Goal: Task Accomplishment & Management: Manage account settings

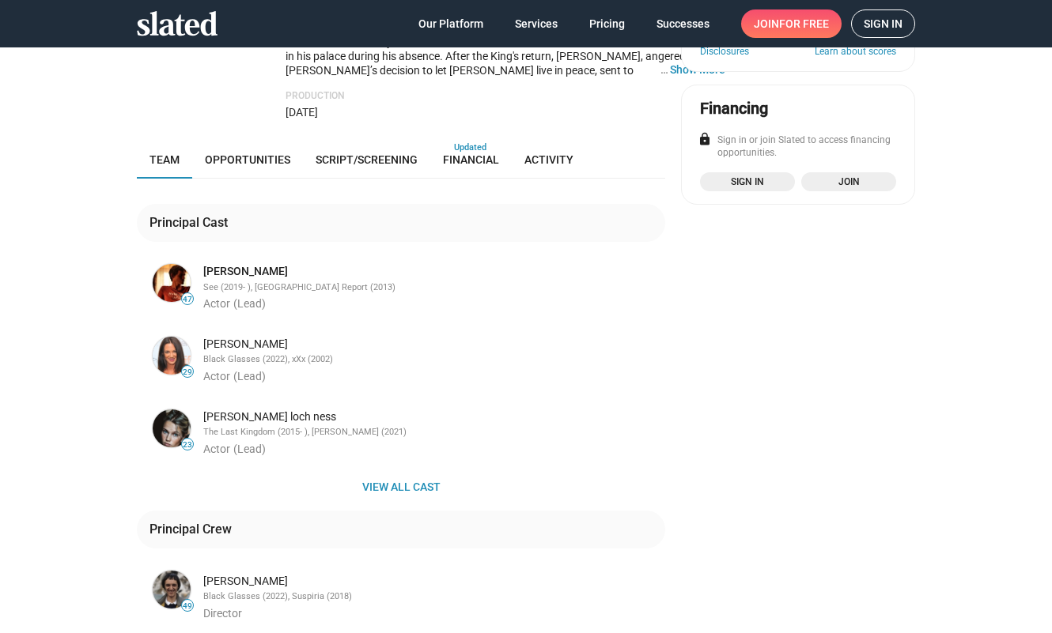
scroll to position [324, 0]
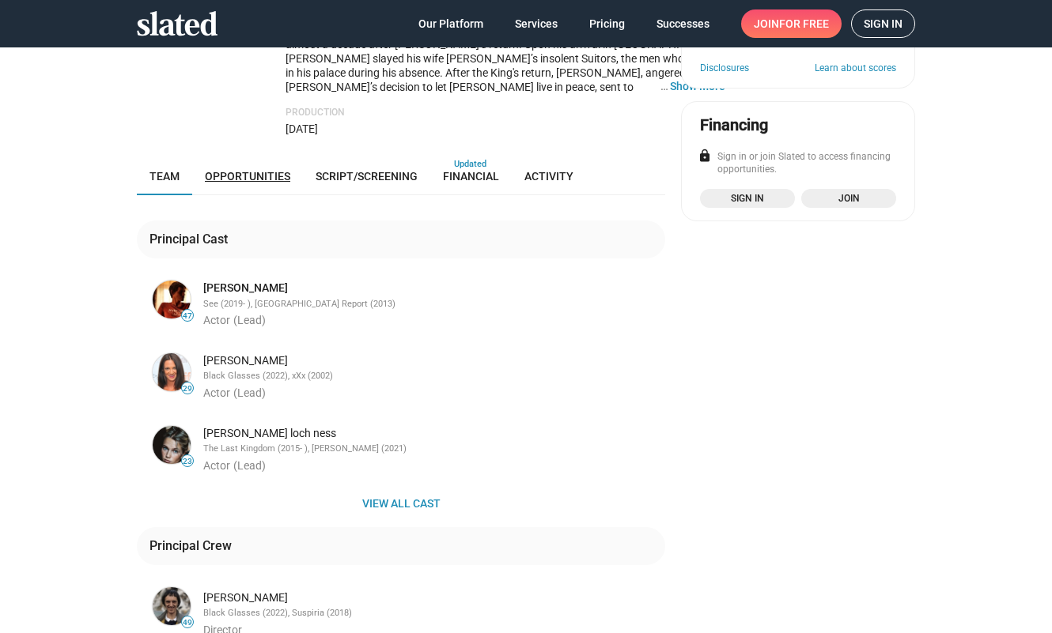
click at [251, 170] on span "Opportunities" at bounding box center [247, 176] width 85 height 13
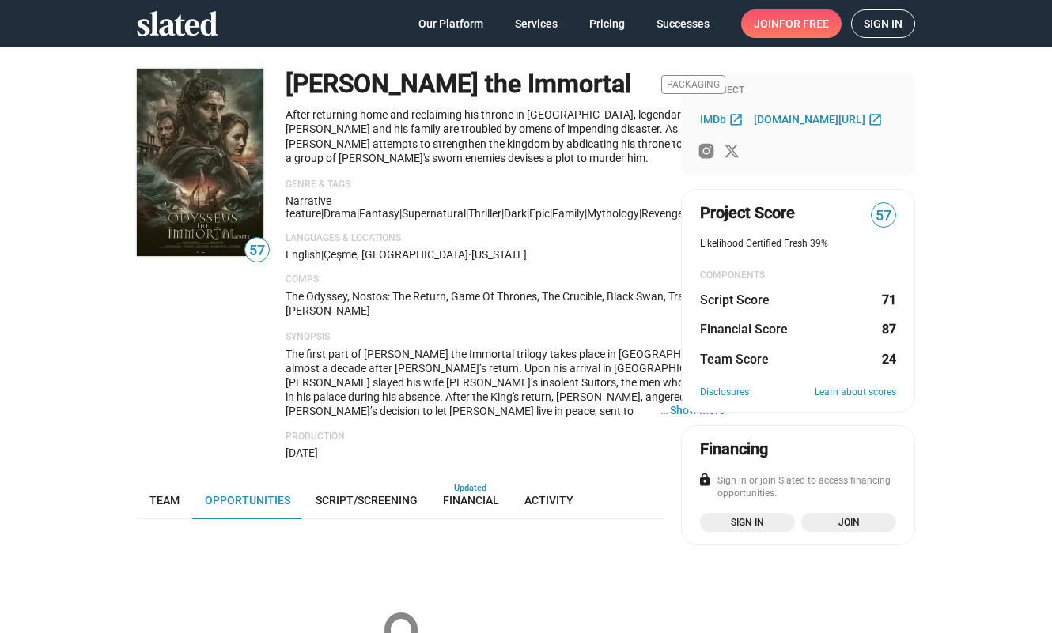
click at [872, 21] on span "Sign in" at bounding box center [882, 23] width 39 height 27
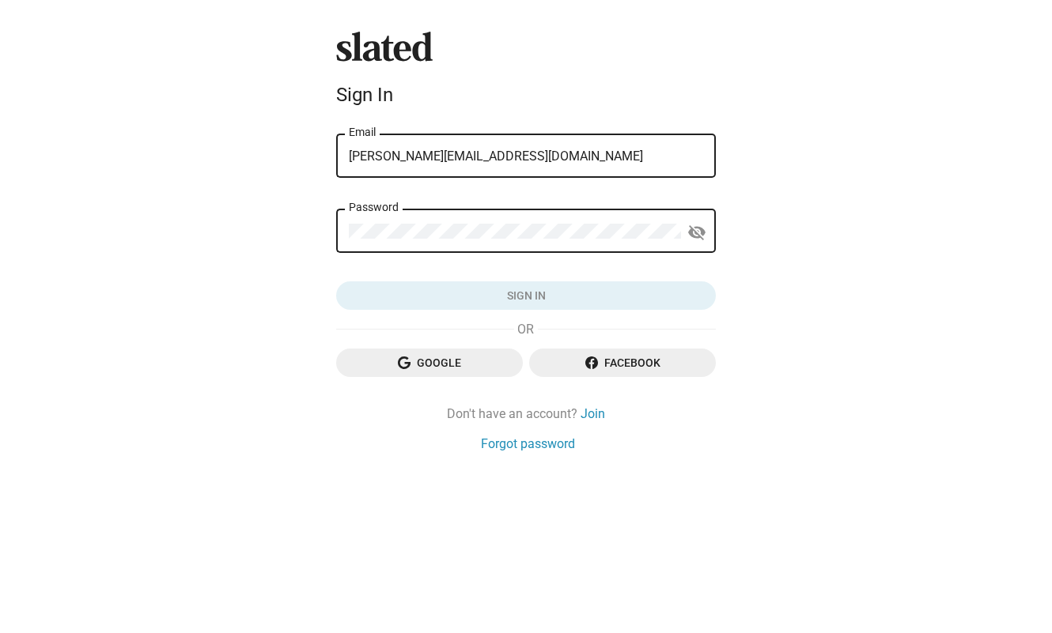
type input "rick@mythicinternational.com"
click at [526, 296] on button "Sign in" at bounding box center [526, 295] width 380 height 28
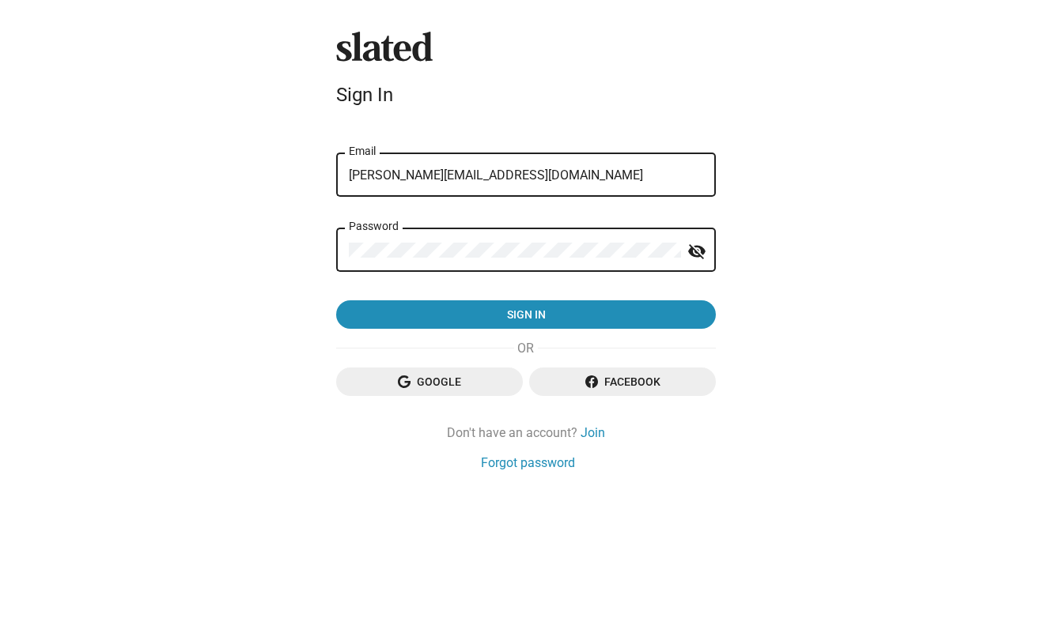
click at [573, 214] on form "error That email address and/or password is incorrect. Please try again or rese…" at bounding box center [526, 230] width 380 height 198
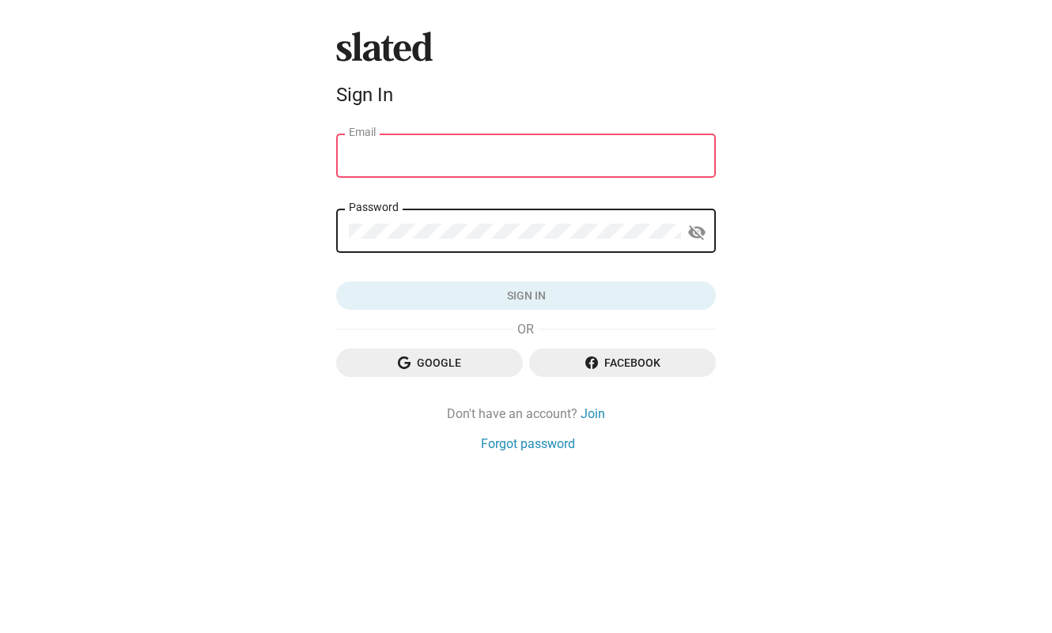
click at [421, 153] on input "Email" at bounding box center [526, 156] width 354 height 14
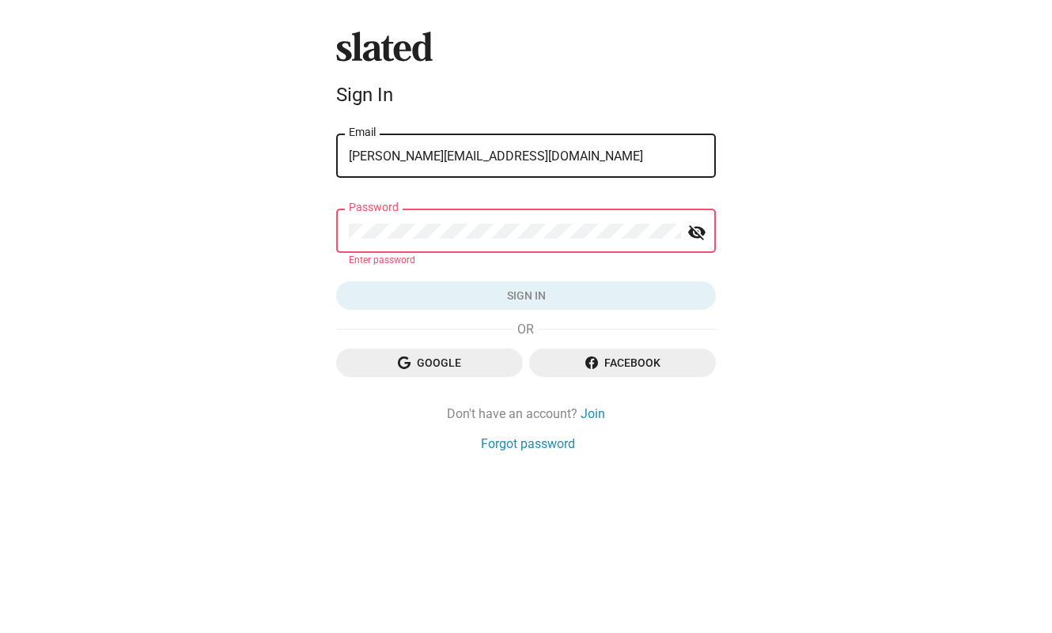
click at [918, 169] on div "Slated Sign In rick@btprods.com Email Password visibility_off Enter password Si…" at bounding box center [526, 316] width 1052 height 633
click at [651, 155] on input "rick@btprods.com" at bounding box center [526, 156] width 354 height 14
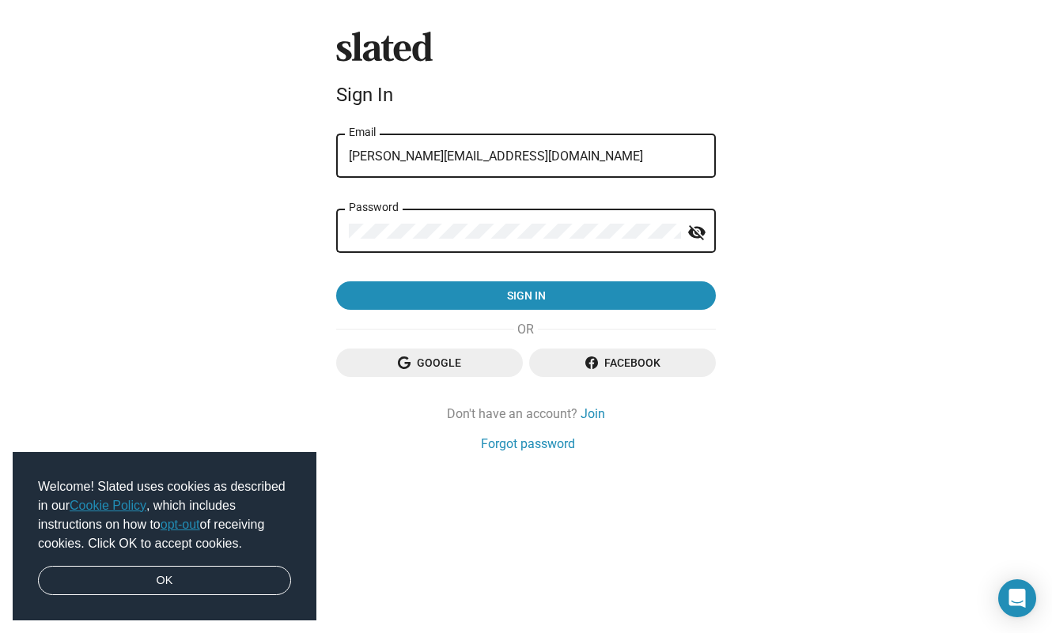
click at [526, 296] on button "Sign in" at bounding box center [526, 295] width 380 height 28
drag, startPoint x: 466, startPoint y: 215, endPoint x: 325, endPoint y: 215, distance: 141.5
click at [326, 215] on div "Slated Sign In rick@btprods.com Email Password visibility_off Sign in Google Fa…" at bounding box center [526, 316] width 1052 height 633
type input "[EMAIL_ADDRESS][DOMAIN_NAME]"
click at [526, 296] on button "Sign in" at bounding box center [526, 295] width 380 height 28
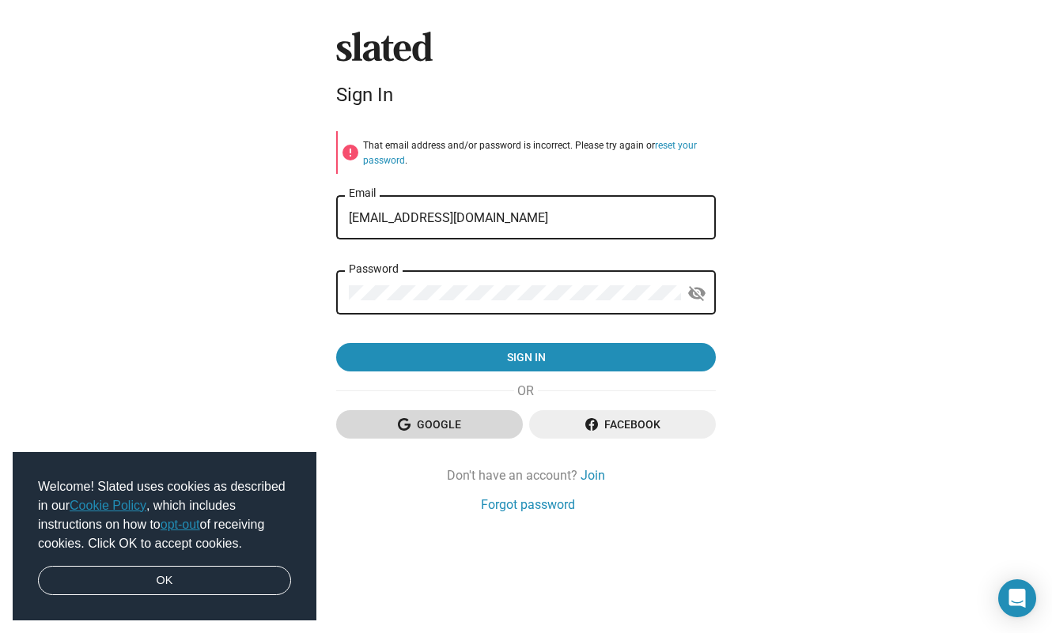
click at [393, 424] on span "Google" at bounding box center [429, 424] width 161 height 28
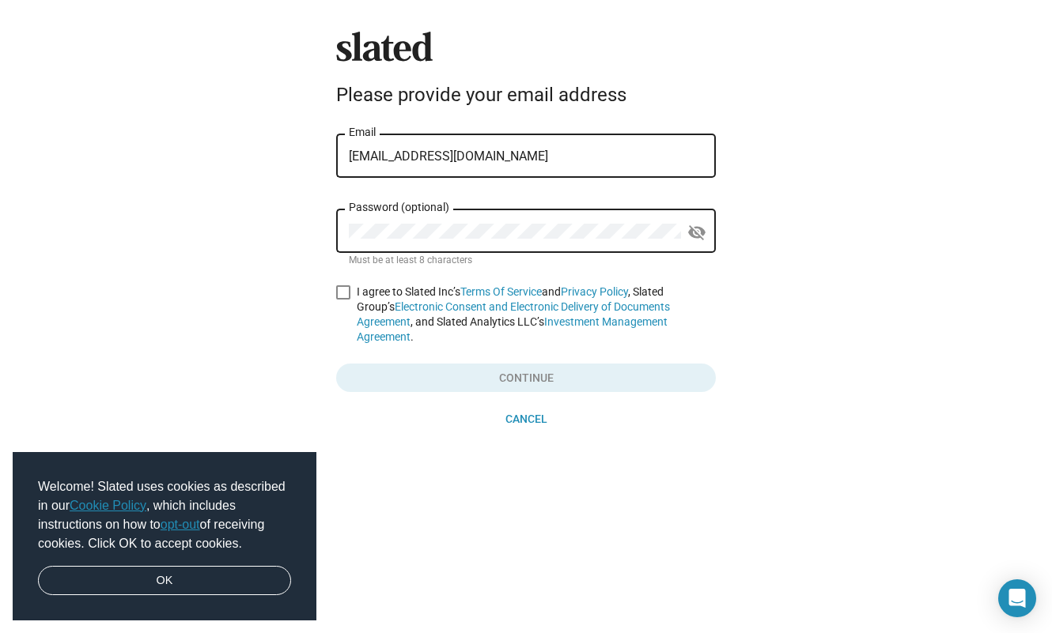
click at [470, 208] on div "Password (optional)" at bounding box center [515, 229] width 332 height 47
click at [190, 587] on link "OK" at bounding box center [164, 581] width 253 height 30
